Goal: Feedback & Contribution: Submit feedback/report problem

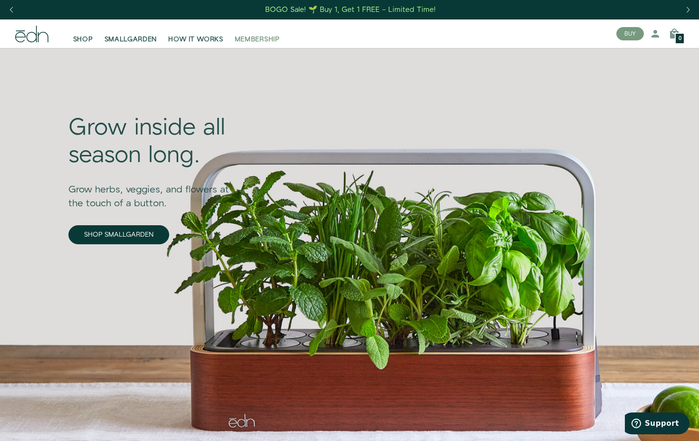
click at [276, 39] on span "MEMBERSHIP" at bounding box center [257, 40] width 45 height 10
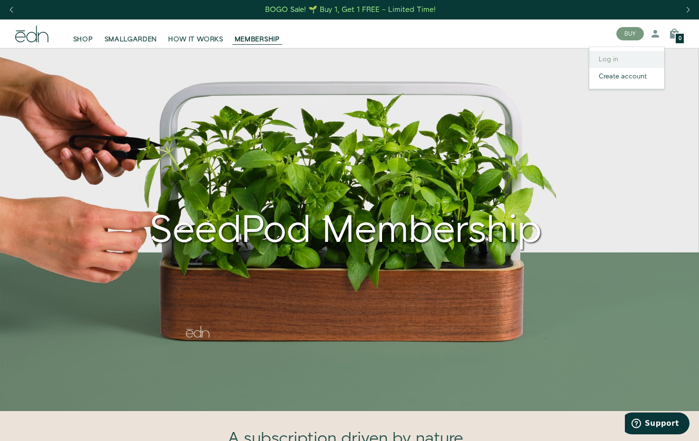
click at [611, 60] on link "Log in" at bounding box center [627, 59] width 75 height 17
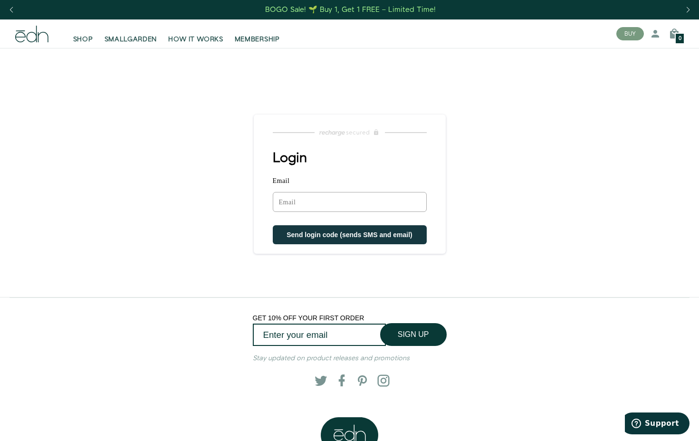
click at [306, 202] on input "Email" at bounding box center [350, 202] width 154 height 20
type input "swtclggr1@cox.net"
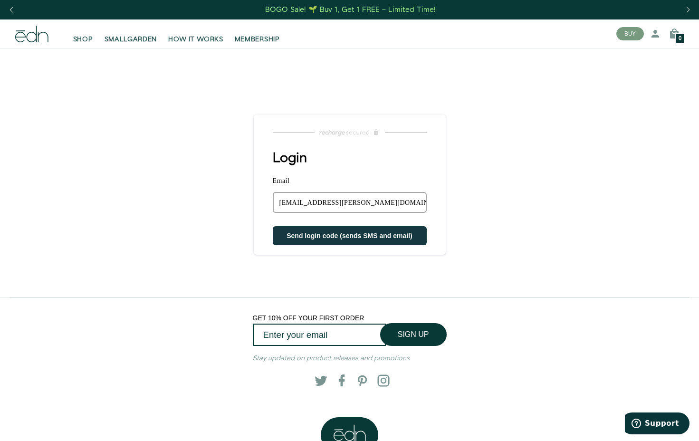
click at [314, 240] on button "Send login code (sends SMS and email)" at bounding box center [350, 235] width 154 height 19
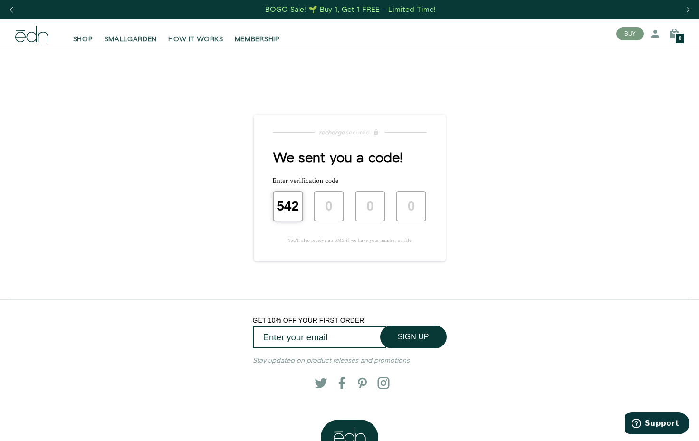
type input "5"
type input "4"
type input "2"
type input "0"
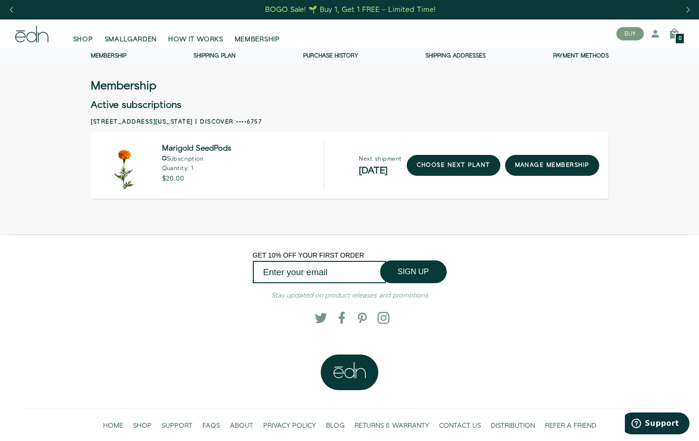
click at [123, 55] on link "Membership" at bounding box center [109, 56] width 36 height 8
click at [322, 55] on link "Purchase history" at bounding box center [330, 56] width 55 height 8
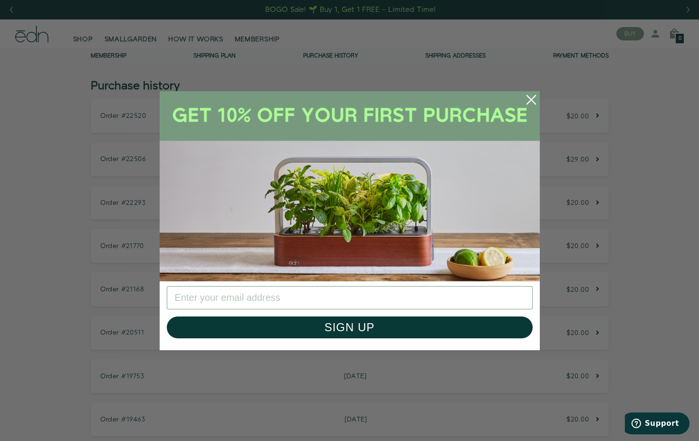
click at [533, 99] on circle "Close dialog" at bounding box center [531, 99] width 21 height 21
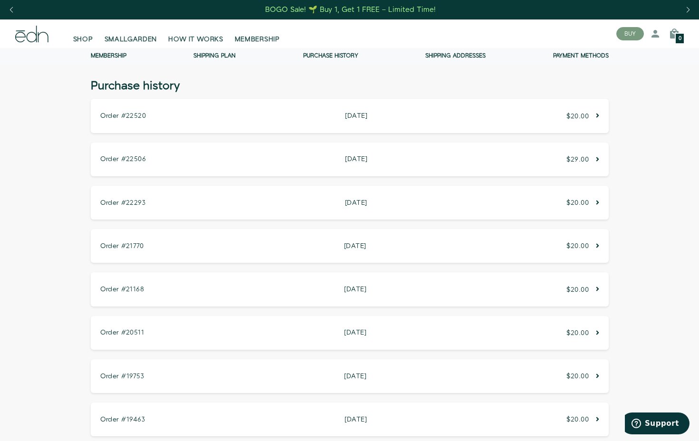
click at [598, 157] on icon at bounding box center [597, 159] width 3 height 7
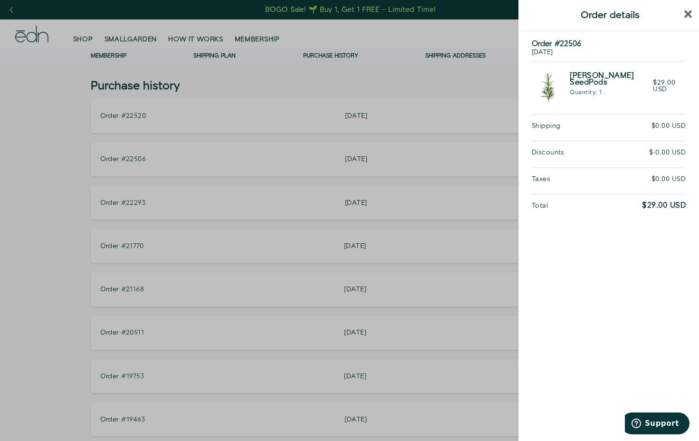
click at [467, 91] on div at bounding box center [349, 220] width 699 height 441
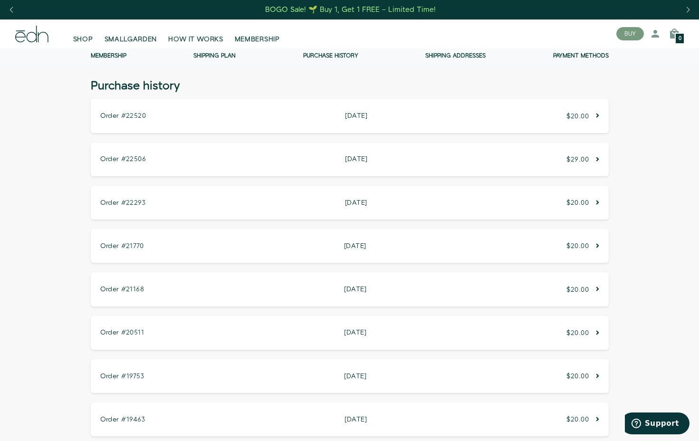
click at [219, 56] on link "Shipping Plan" at bounding box center [214, 56] width 42 height 8
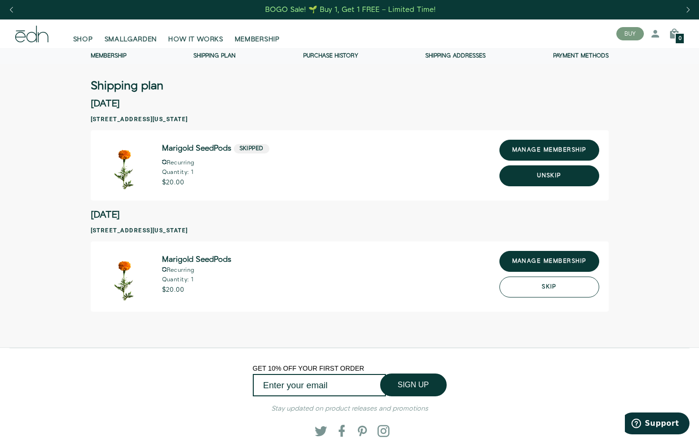
click at [550, 288] on button "Skip" at bounding box center [550, 287] width 100 height 21
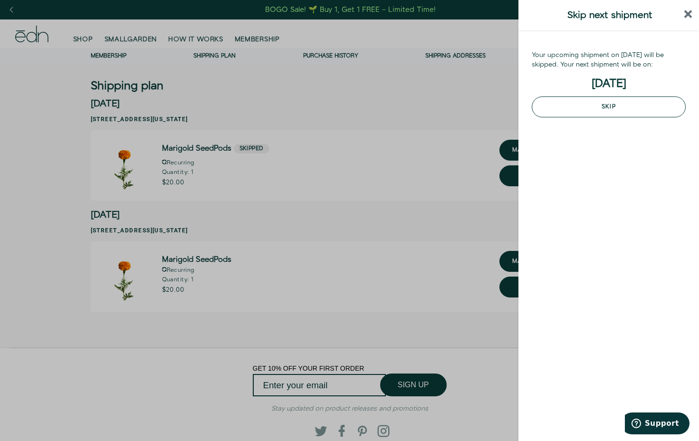
click at [606, 109] on button "Skip" at bounding box center [609, 107] width 154 height 21
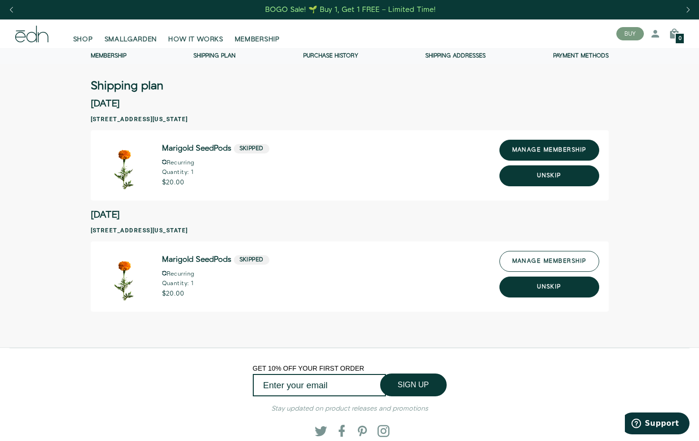
click at [515, 263] on link "manage membership" at bounding box center [550, 261] width 100 height 21
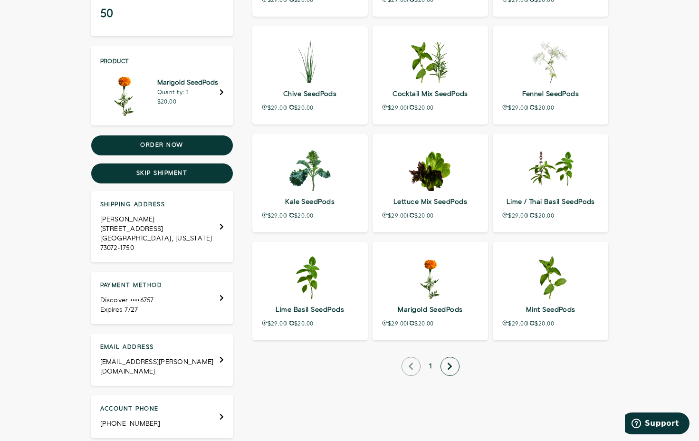
scroll to position [211, 0]
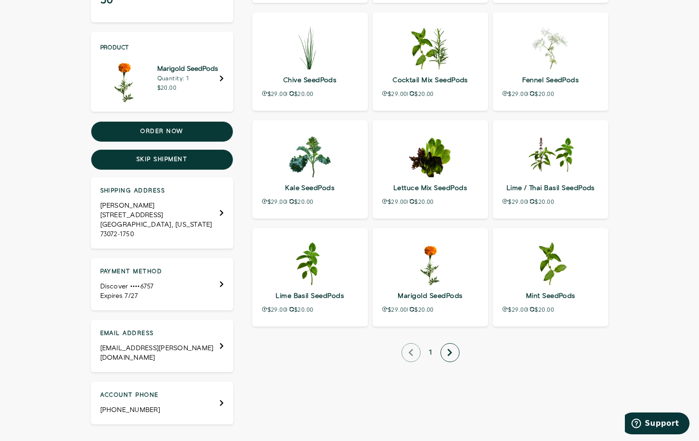
click at [450, 356] on icon "next page" at bounding box center [449, 352] width 5 height 9
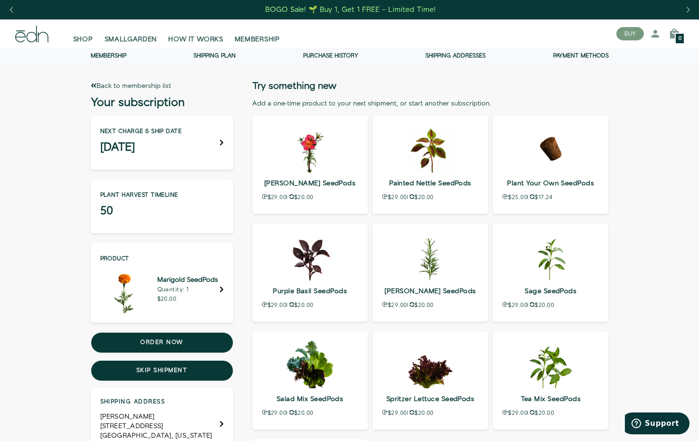
scroll to position [0, 0]
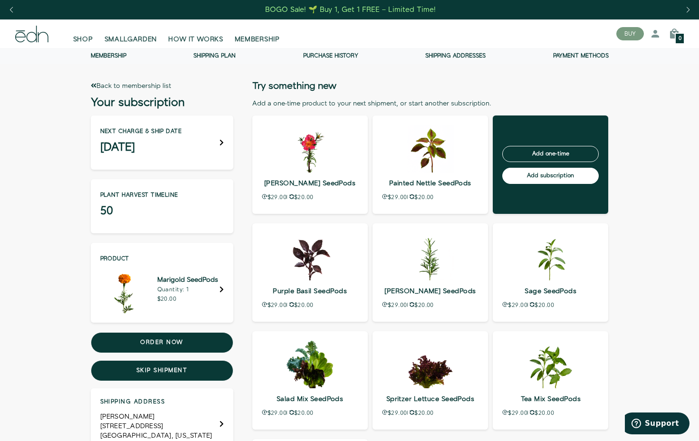
click at [525, 171] on input "Add subscription" at bounding box center [551, 176] width 97 height 16
type input "Processing…"
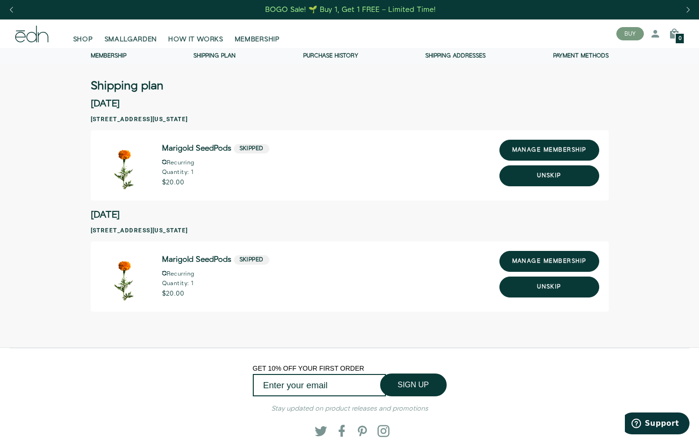
click at [334, 56] on link "Purchase history" at bounding box center [330, 56] width 55 height 8
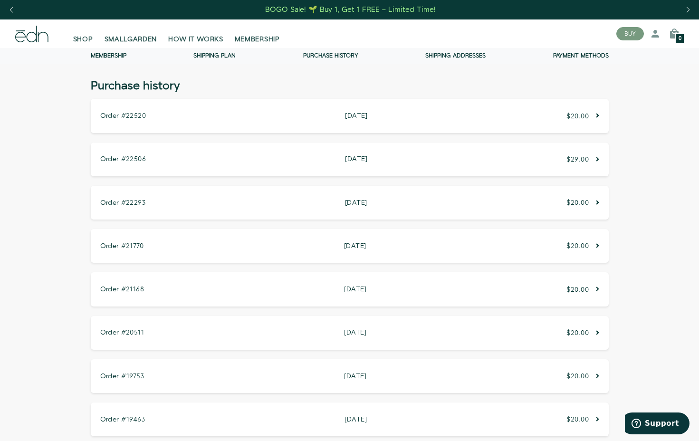
click at [201, 54] on link "Shipping Plan" at bounding box center [214, 56] width 42 height 8
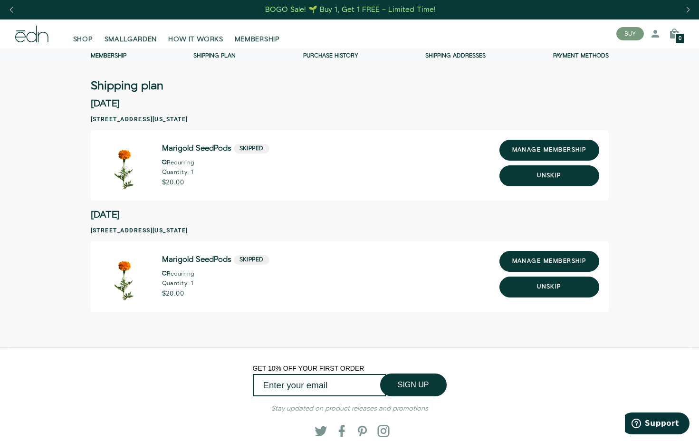
click at [108, 54] on link "Membership" at bounding box center [109, 56] width 36 height 8
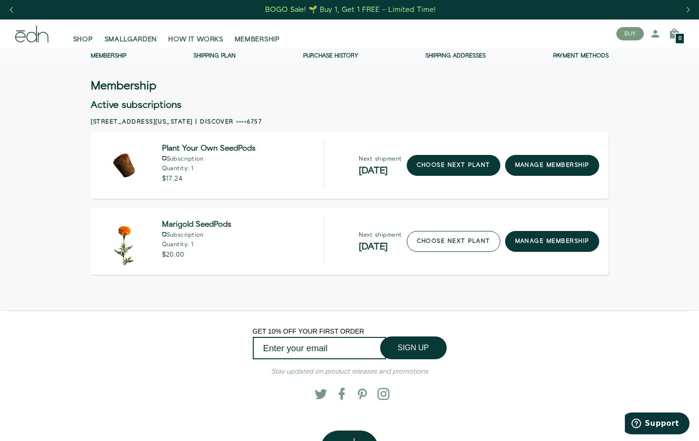
click at [448, 239] on link "choose next plant" at bounding box center [454, 241] width 94 height 21
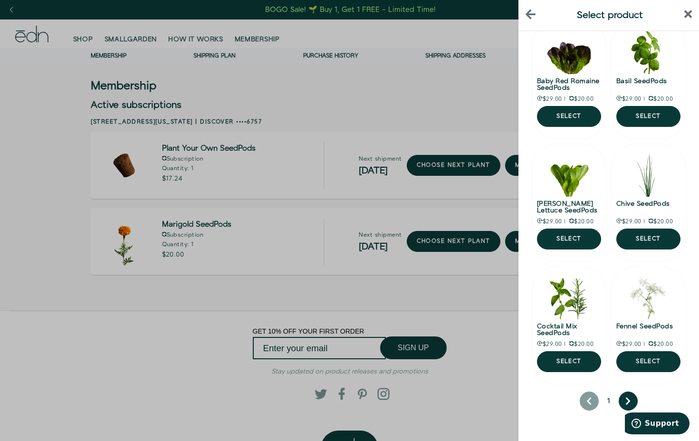
scroll to position [50, 0]
click at [625, 402] on button "next page" at bounding box center [628, 401] width 19 height 19
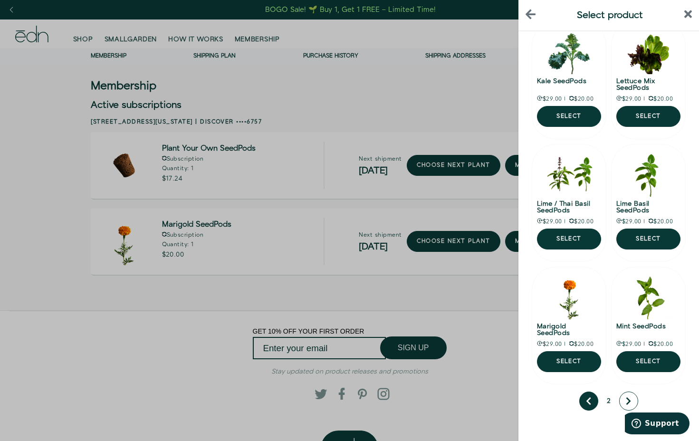
click at [625, 402] on button "next page" at bounding box center [628, 401] width 19 height 19
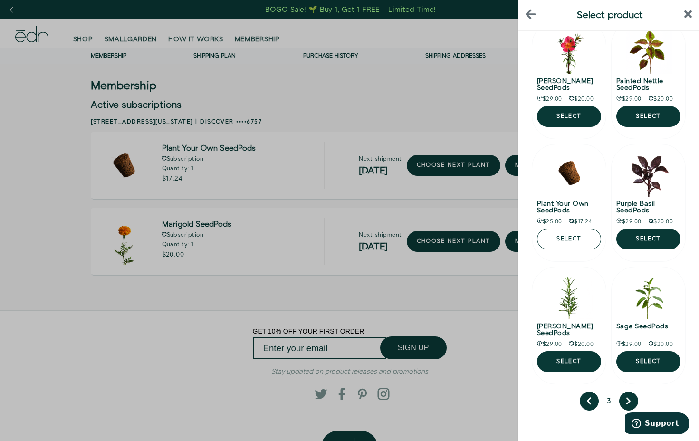
click at [575, 240] on button "Select" at bounding box center [569, 239] width 64 height 21
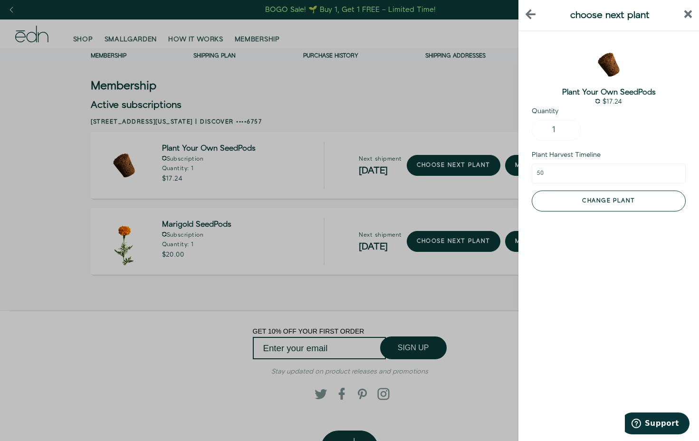
click at [597, 204] on button "Change plant" at bounding box center [609, 201] width 154 height 21
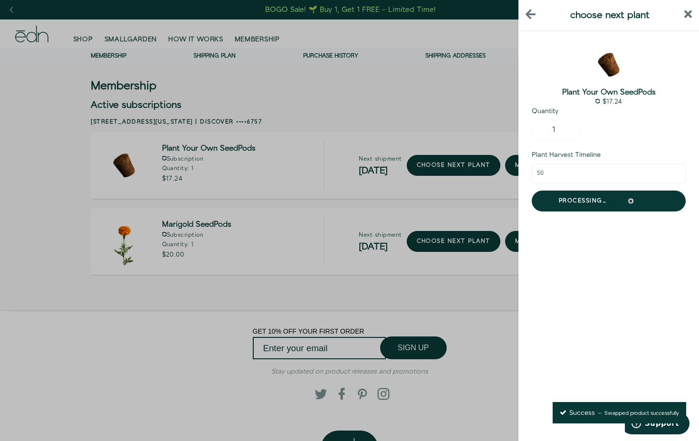
click at [686, 14] on icon "close sidebar" at bounding box center [689, 14] width 8 height 11
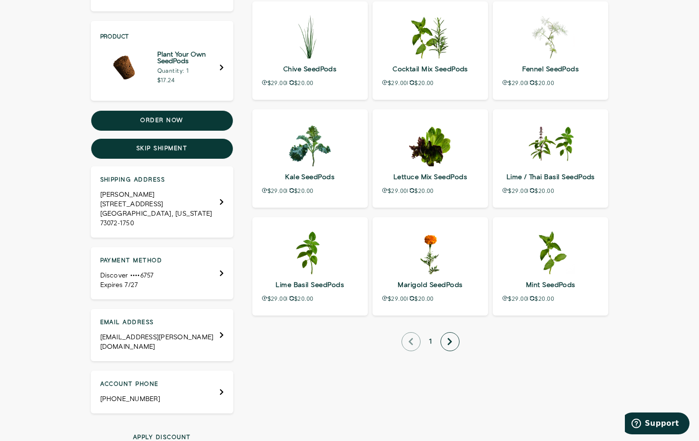
scroll to position [222, 0]
click at [449, 340] on icon "next page" at bounding box center [450, 342] width 4 height 7
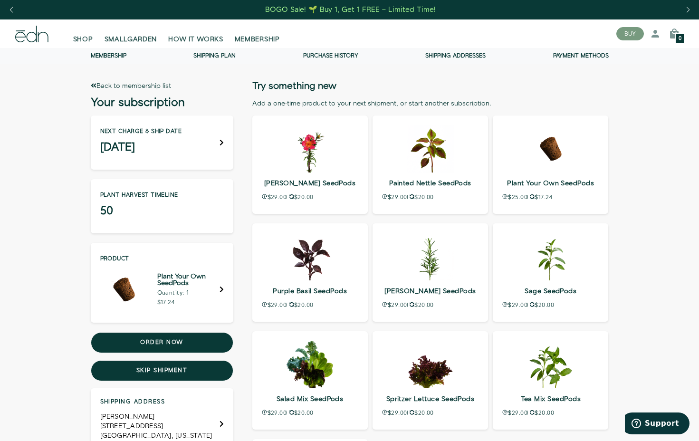
scroll to position [0, 0]
click at [208, 56] on link "Shipping Plan" at bounding box center [214, 56] width 42 height 8
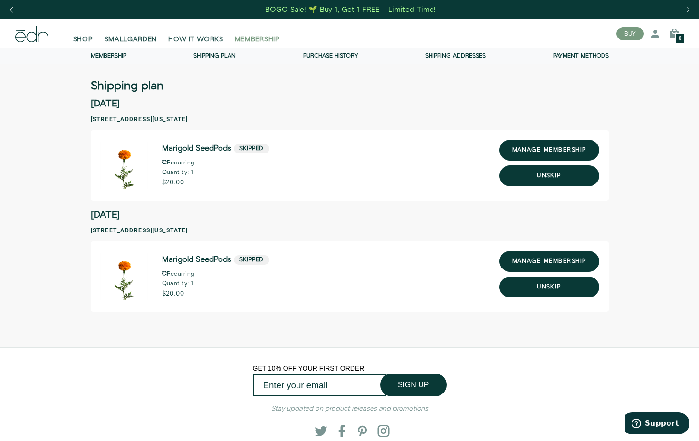
click at [265, 39] on span "MEMBERSHIP" at bounding box center [257, 40] width 45 height 10
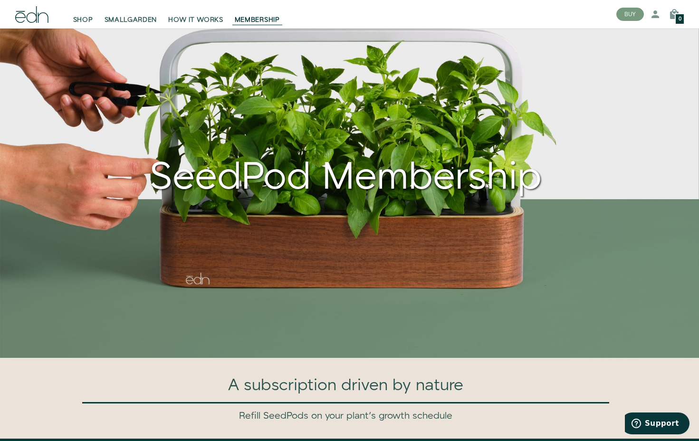
scroll to position [44, 0]
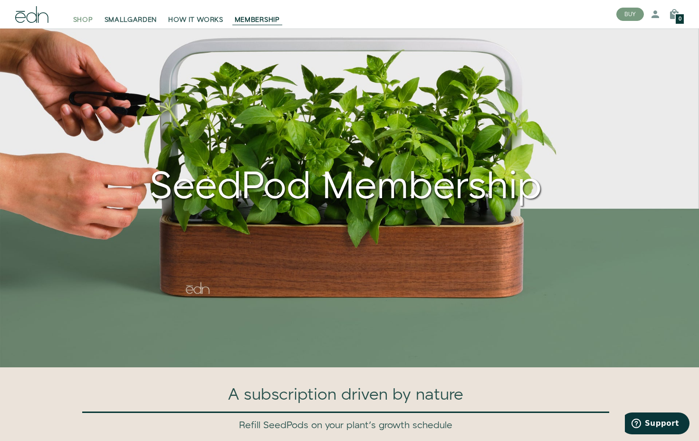
click at [92, 19] on span "SHOP" at bounding box center [83, 20] width 20 height 10
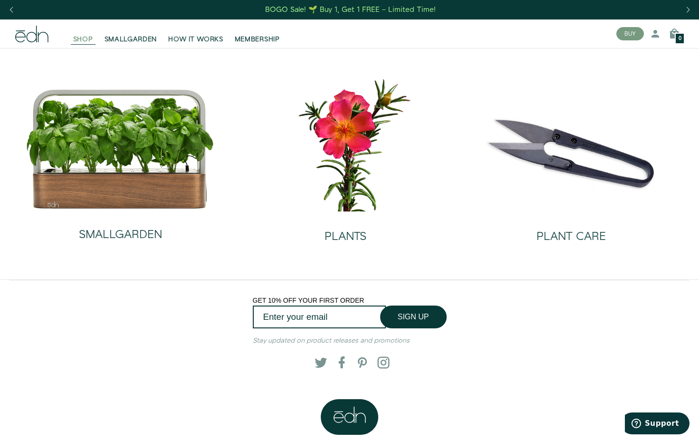
click at [88, 39] on span "SHOP" at bounding box center [83, 40] width 20 height 10
click at [273, 34] on link "MEMBERSHIP" at bounding box center [257, 33] width 57 height 21
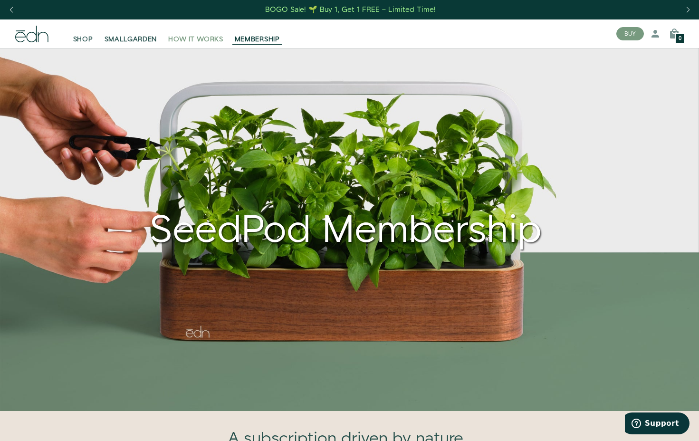
click at [184, 39] on span "HOW IT WORKS" at bounding box center [195, 40] width 55 height 10
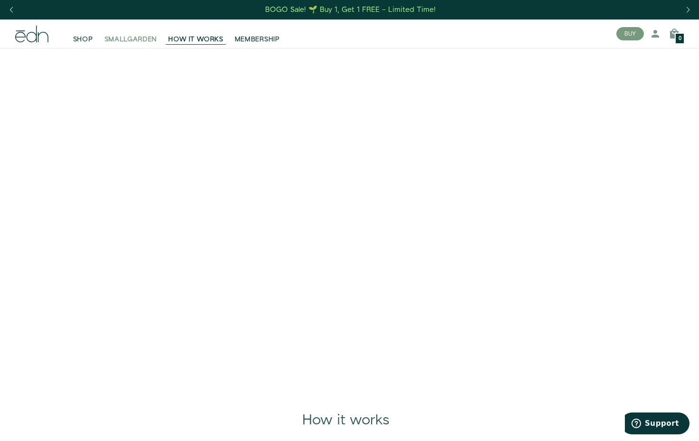
click at [140, 38] on span "SMALLGARDEN" at bounding box center [131, 40] width 53 height 10
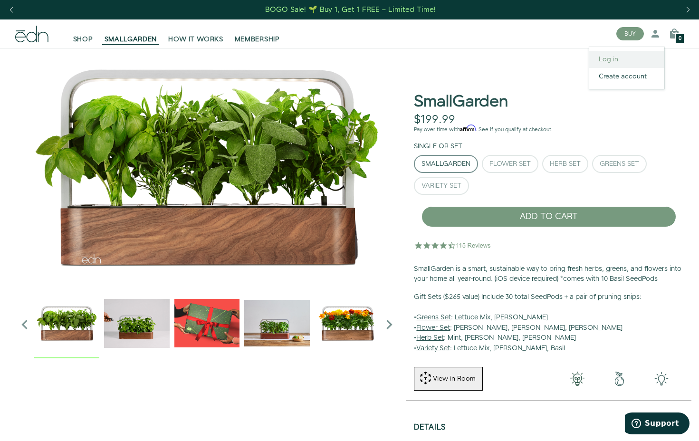
click at [609, 62] on link "Log in" at bounding box center [627, 59] width 75 height 17
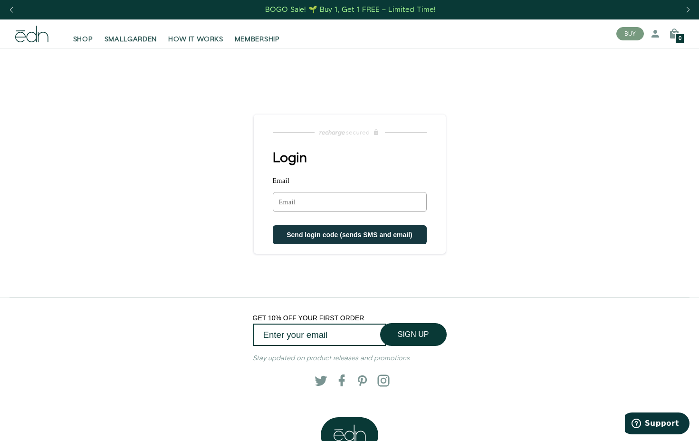
click at [300, 198] on input "Email" at bounding box center [350, 202] width 154 height 20
type input "[EMAIL_ADDRESS][PERSON_NAME][DOMAIN_NAME]"
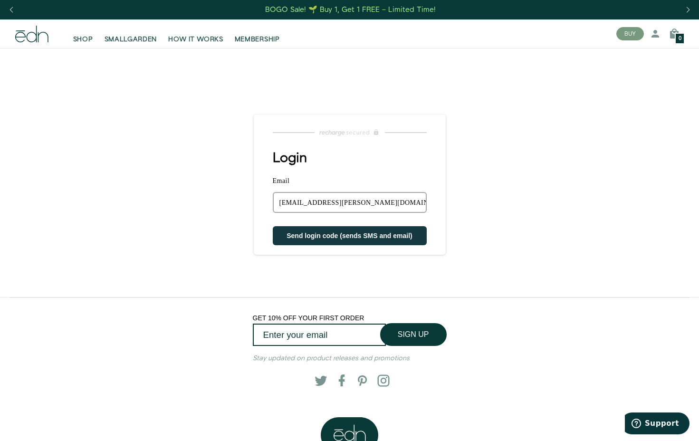
click at [336, 245] on button "Send login code (sends SMS and email)" at bounding box center [350, 235] width 154 height 19
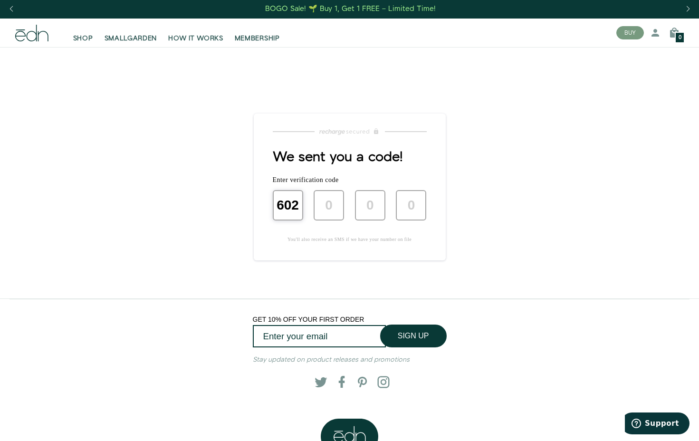
type input "6"
type input "0"
type input "2"
type input "7"
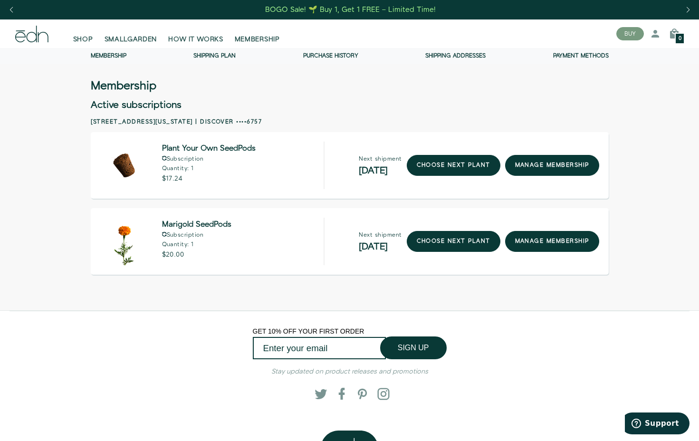
drag, startPoint x: 225, startPoint y: 225, endPoint x: 199, endPoint y: 221, distance: 27.0
click at [225, 225] on span "Marigold SeedPods" at bounding box center [196, 225] width 69 height 7
click at [132, 243] on img at bounding box center [124, 242] width 48 height 48
click at [128, 243] on img at bounding box center [124, 242] width 48 height 48
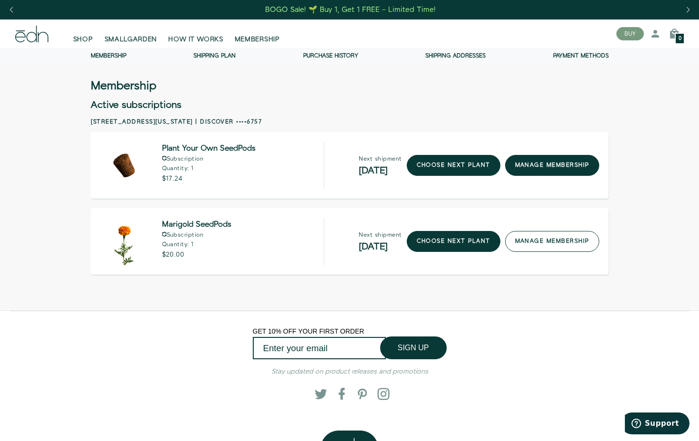
click at [567, 243] on link "manage membership" at bounding box center [552, 241] width 94 height 21
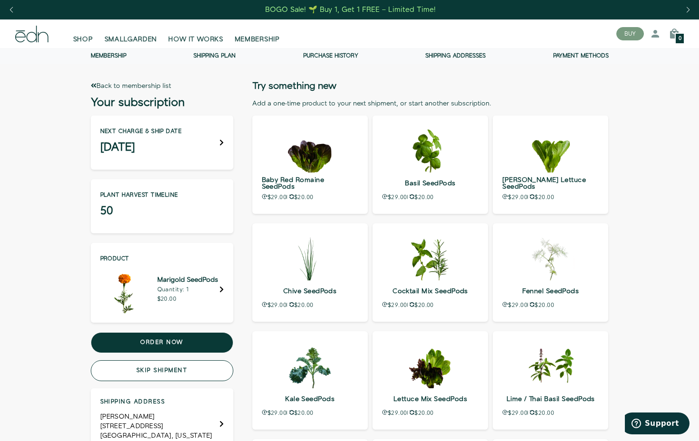
click at [173, 371] on button "Skip shipment" at bounding box center [162, 370] width 143 height 21
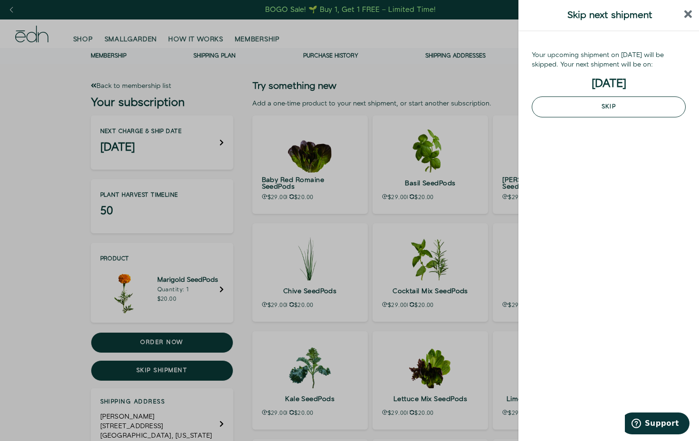
click at [601, 104] on button "Skip" at bounding box center [609, 107] width 154 height 21
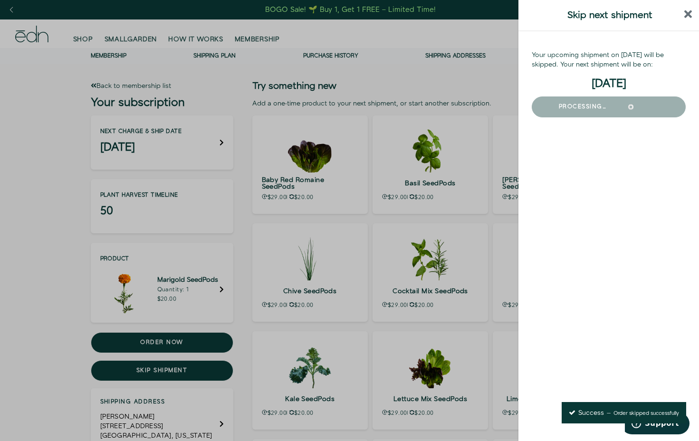
click at [687, 14] on icon "close sidebar" at bounding box center [689, 14] width 8 height 8
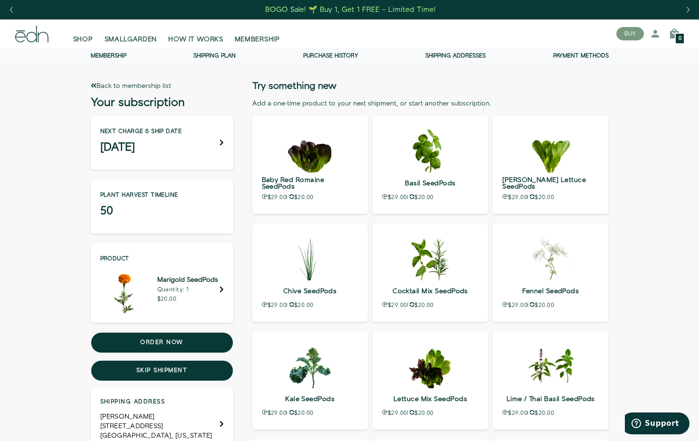
click at [261, 41] on span "MEMBERSHIP" at bounding box center [257, 40] width 45 height 10
click at [324, 54] on link "Purchase history" at bounding box center [330, 56] width 55 height 8
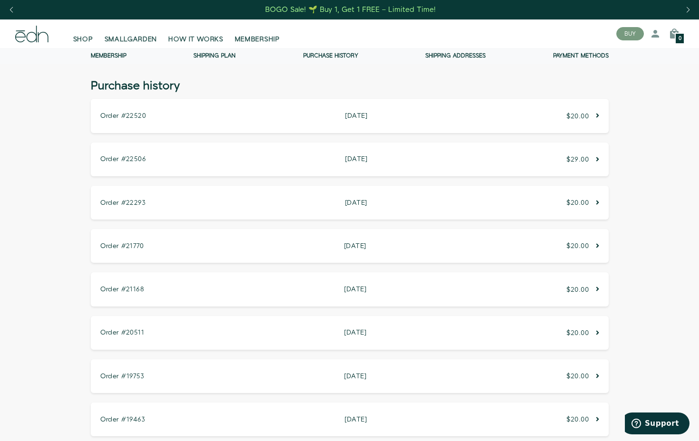
scroll to position [4, 0]
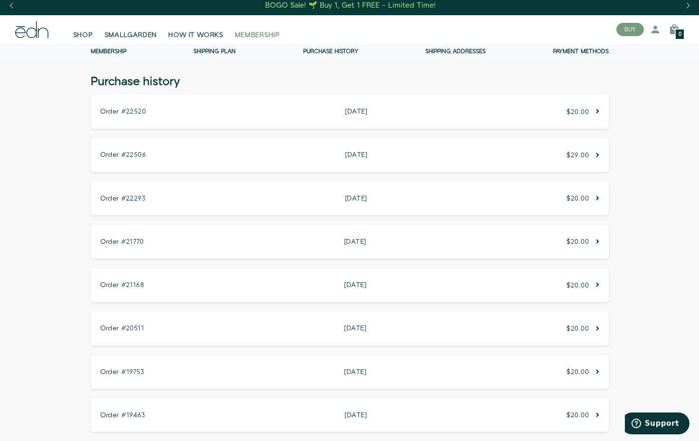
click at [271, 33] on span "MEMBERSHIP" at bounding box center [257, 35] width 45 height 10
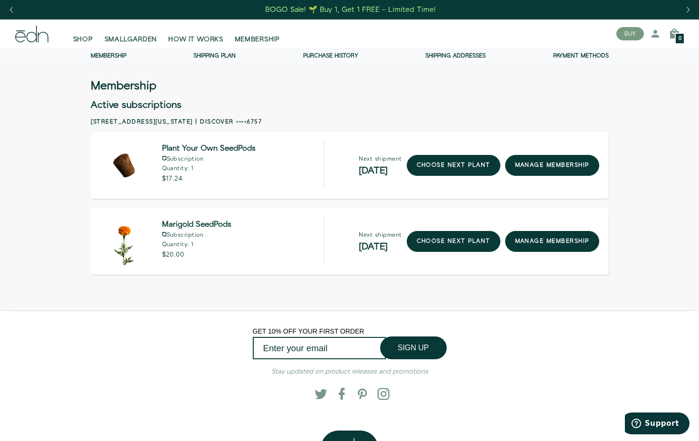
click at [250, 225] on div "Marigold SeedPods Subscription Quantity: 1 $20.00" at bounding box center [212, 242] width 225 height 48
click at [198, 246] on p "Quantity: 1" at bounding box center [196, 245] width 69 height 6
click at [541, 244] on link "manage membership" at bounding box center [552, 241] width 94 height 21
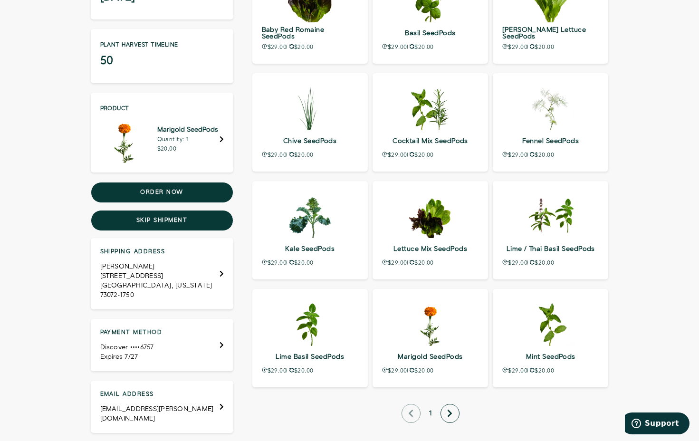
scroll to position [154, 0]
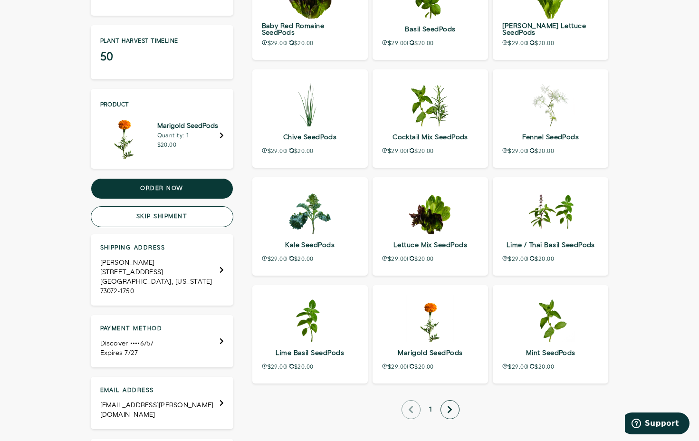
click at [164, 216] on button "Skip shipment" at bounding box center [162, 216] width 143 height 21
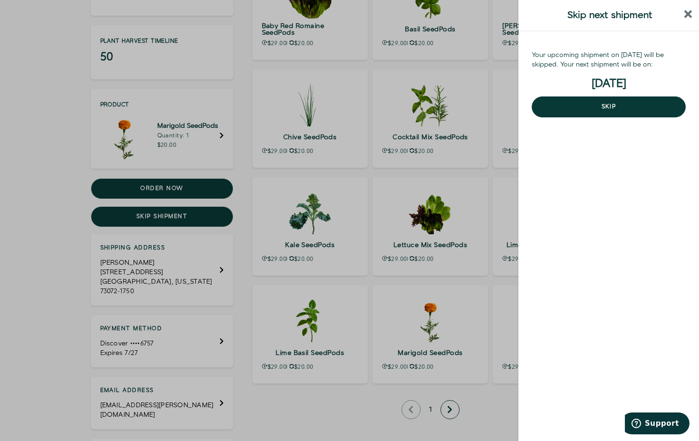
click at [689, 13] on icon "close sidebar" at bounding box center [689, 14] width 8 height 8
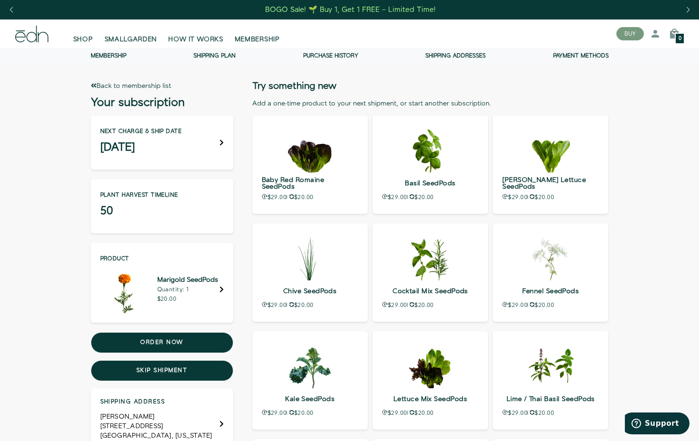
scroll to position [0, 0]
click at [202, 53] on link "Shipping Plan" at bounding box center [214, 56] width 42 height 8
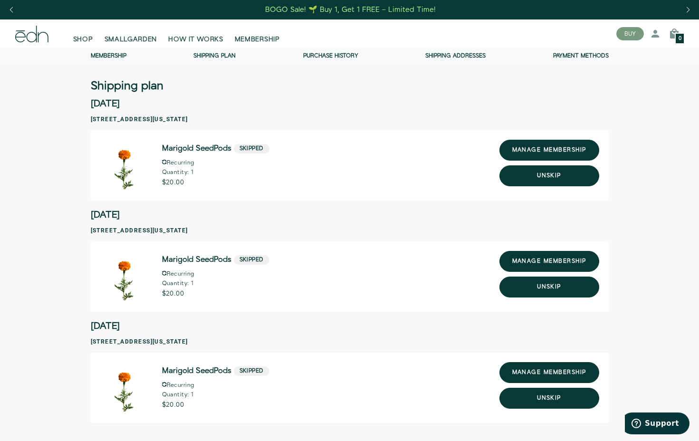
click at [655, 424] on span "Support" at bounding box center [662, 423] width 34 height 9
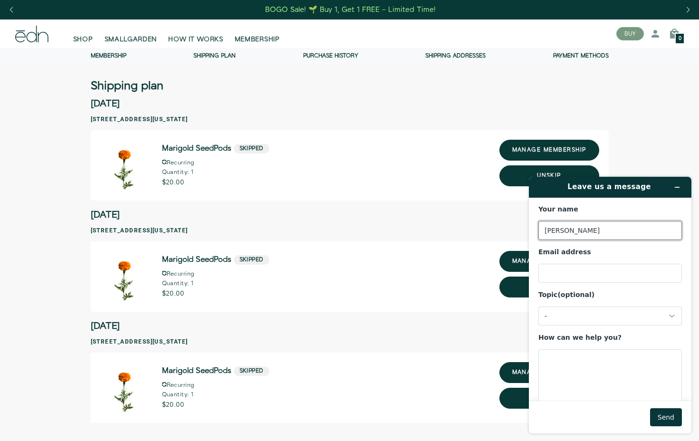
type input "[PERSON_NAME]"
click at [561, 317] on div "-" at bounding box center [605, 316] width 120 height 9
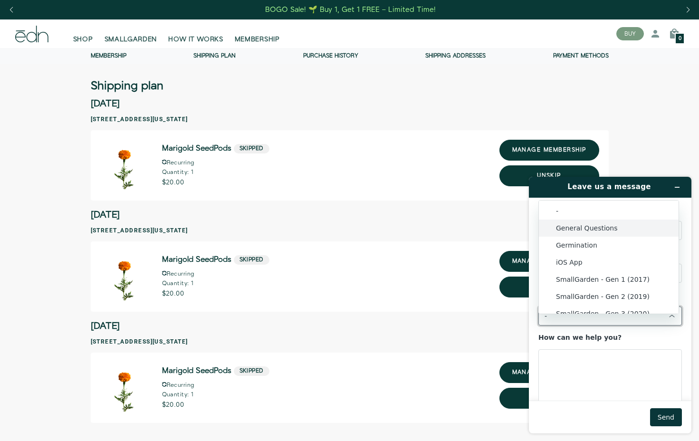
click at [599, 224] on li "General Questions" at bounding box center [609, 228] width 140 height 17
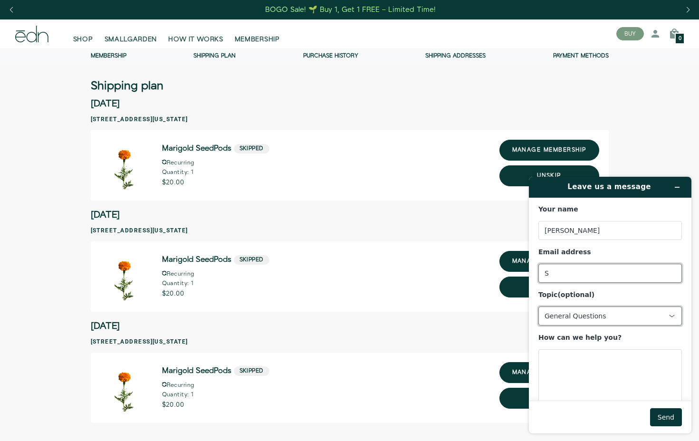
click at [554, 273] on input "S" at bounding box center [611, 273] width 144 height 19
type input "[EMAIL_ADDRESS][PERSON_NAME][DOMAIN_NAME]"
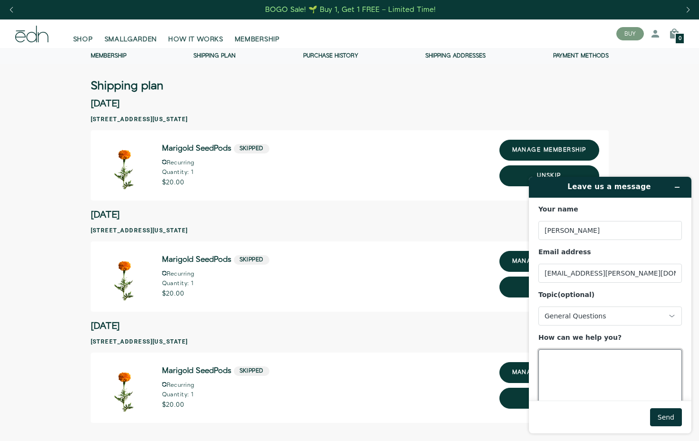
click at [549, 353] on textarea "How can we help you?" at bounding box center [611, 375] width 144 height 53
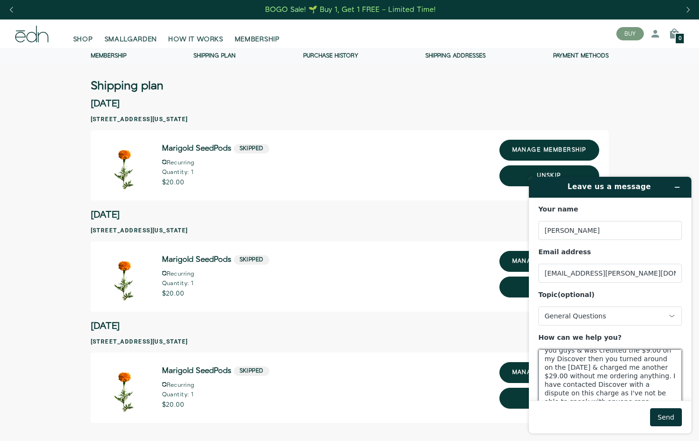
scroll to position [38, 0]
type textarea "On [DATE] I was charged $29.00 for [PERSON_NAME] with membership should have be…"
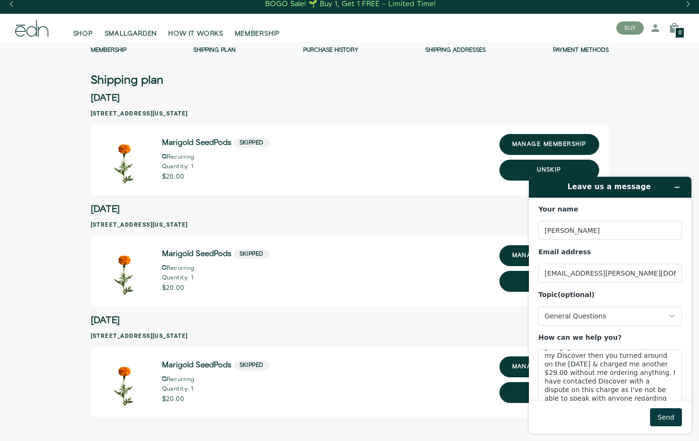
click at [664, 418] on button "Send" at bounding box center [666, 417] width 32 height 18
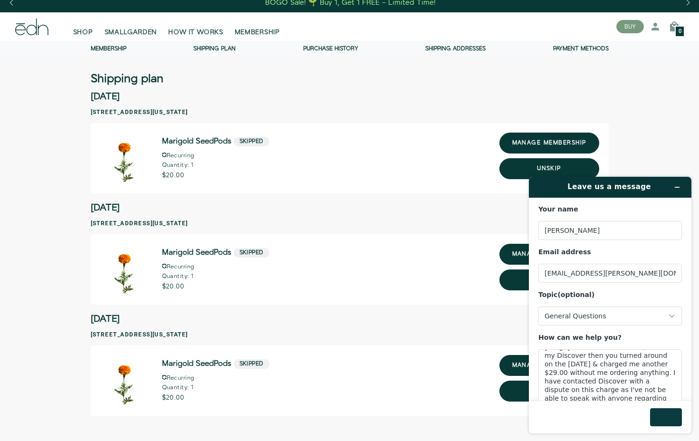
scroll to position [0, 0]
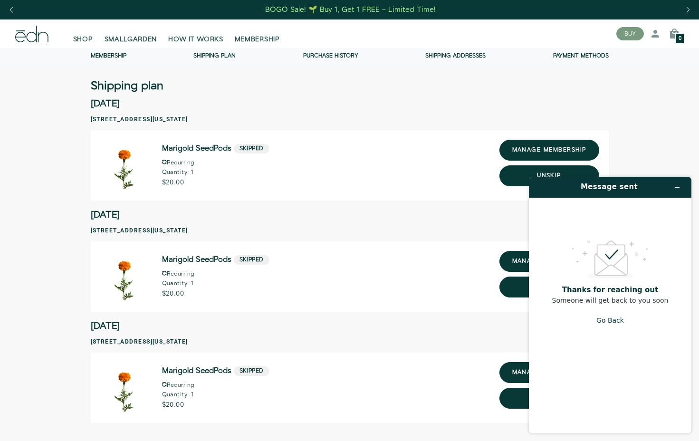
click at [452, 143] on div "Marigold SeedPods Skipped Recurring Quantity: 1 $20.00" at bounding box center [350, 165] width 518 height 70
click at [655, 33] on icon at bounding box center [655, 33] width 11 height 11
click at [678, 185] on icon "Minimize widget" at bounding box center [677, 187] width 7 height 7
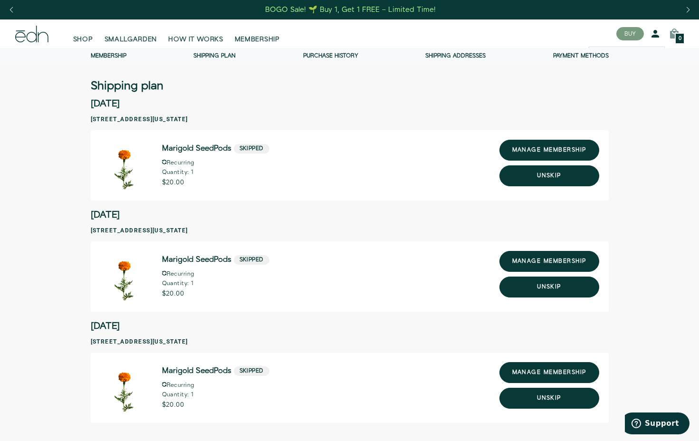
click at [655, 35] on icon at bounding box center [655, 33] width 11 height 11
